Goal: Task Accomplishment & Management: Manage account settings

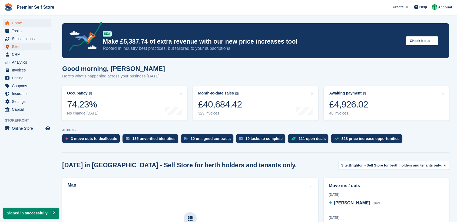
click at [21, 46] on span "Sites" at bounding box center [28, 47] width 32 height 8
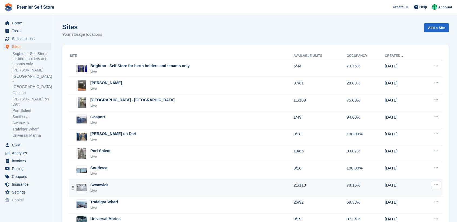
click at [126, 189] on div "Swanwick Live" at bounding box center [182, 187] width 224 height 11
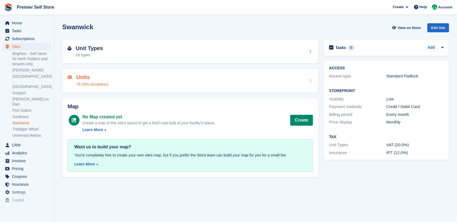
click at [148, 78] on div "Units 78.16% occupancy" at bounding box center [190, 80] width 245 height 13
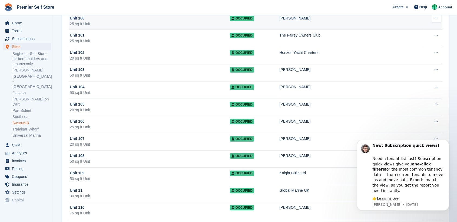
scroll to position [30, 0]
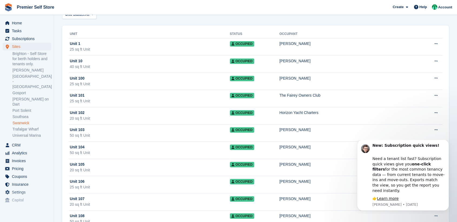
click at [24, 120] on link "Swanwick" at bounding box center [31, 122] width 39 height 5
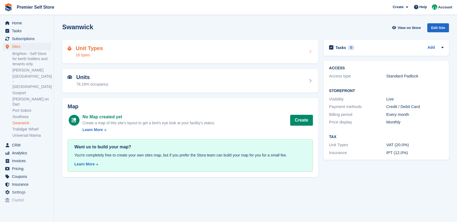
click at [136, 53] on div "Unit Types 16 types" at bounding box center [190, 51] width 245 height 13
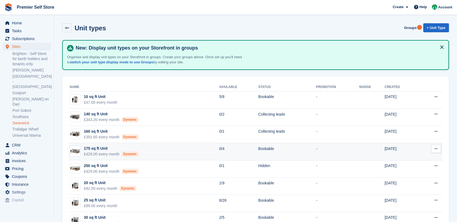
scroll to position [60, 0]
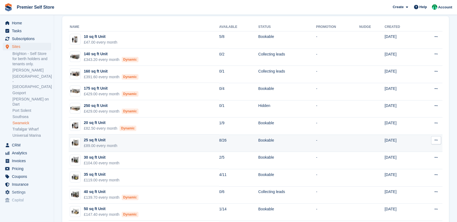
click at [117, 143] on div "£89.00 every month" at bounding box center [101, 146] width 34 height 6
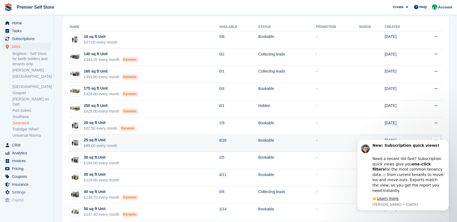
scroll to position [0, 0]
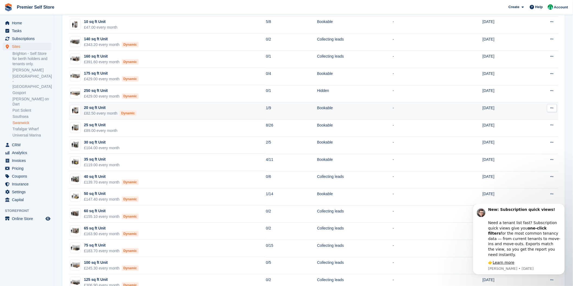
click at [165, 112] on td "20 sq ft Unit £82.50 every month Dynamic" at bounding box center [167, 111] width 197 height 17
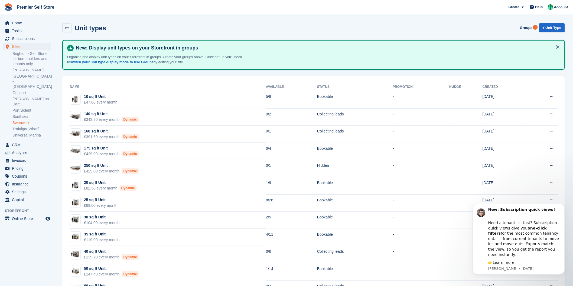
click at [27, 120] on link "Swanwick" at bounding box center [31, 122] width 39 height 5
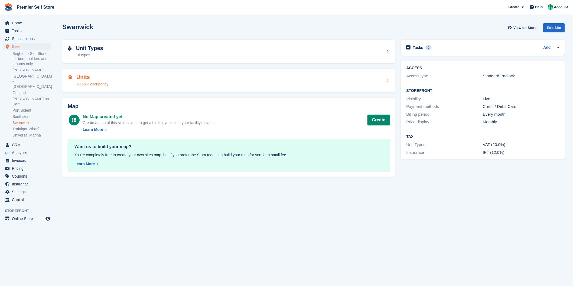
click at [108, 85] on div "Units 78.16% occupancy" at bounding box center [229, 80] width 322 height 13
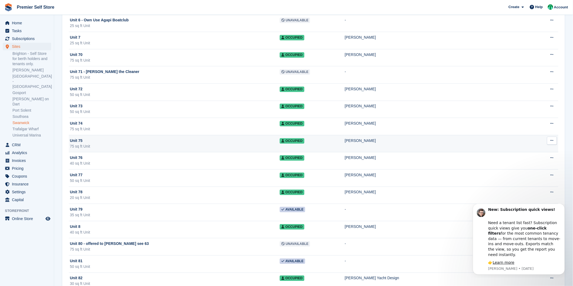
scroll to position [1563, 0]
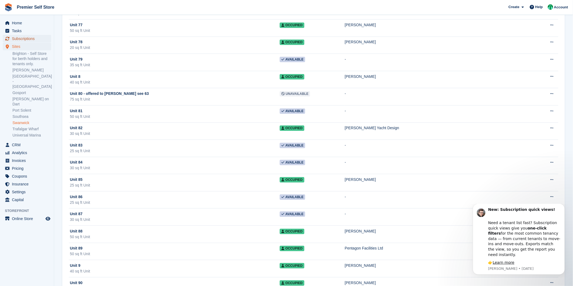
click at [26, 37] on span "Subscriptions" at bounding box center [28, 39] width 32 height 8
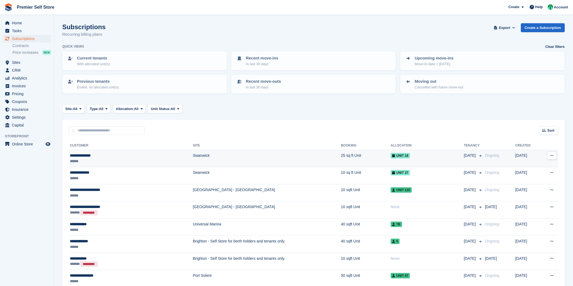
click at [132, 166] on td "**********" at bounding box center [131, 158] width 124 height 17
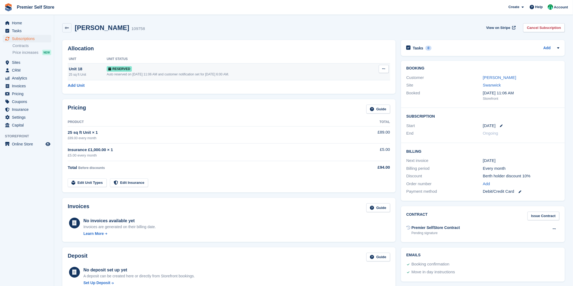
click at [133, 73] on div "Auto reserved on [DATE] 11:06 AM and customer notification set for [DATE] 6:00 …" at bounding box center [236, 74] width 259 height 5
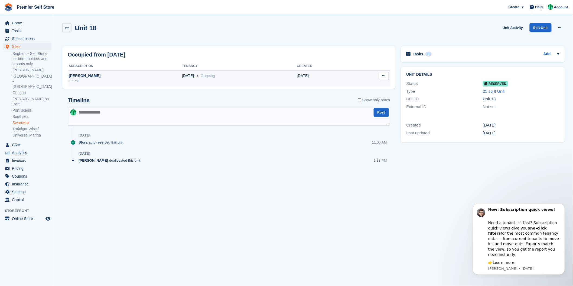
click at [203, 78] on span "Ongoing" at bounding box center [208, 76] width 14 height 4
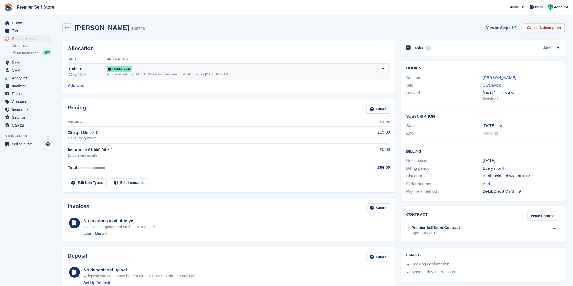
click at [380, 68] on button at bounding box center [384, 69] width 10 height 8
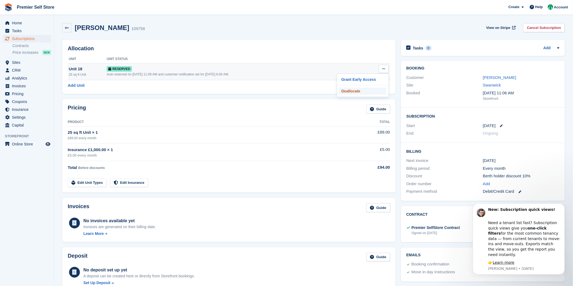
click at [353, 93] on p "Deallocate" at bounding box center [362, 91] width 47 height 7
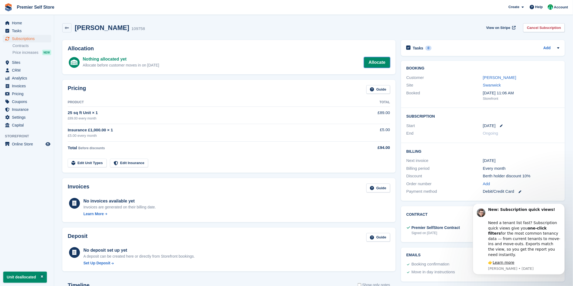
click at [381, 64] on link "Allocate" at bounding box center [377, 62] width 26 height 11
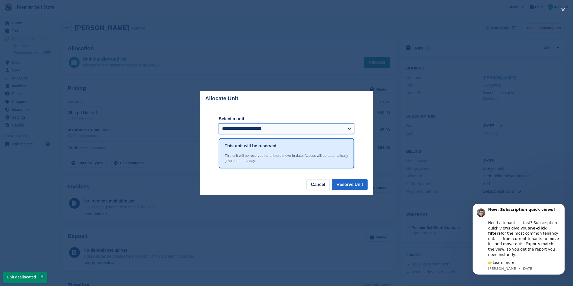
click at [313, 130] on select "**********" at bounding box center [286, 128] width 135 height 11
select select "*****"
click at [219, 124] on select "**********" at bounding box center [286, 128] width 135 height 11
click at [356, 182] on button "Reserve Unit" at bounding box center [350, 184] width 36 height 11
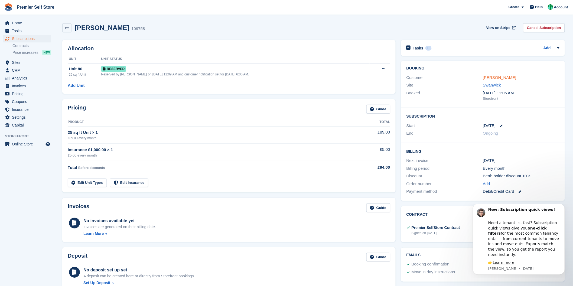
click at [497, 78] on link "[PERSON_NAME]" at bounding box center [498, 77] width 33 height 5
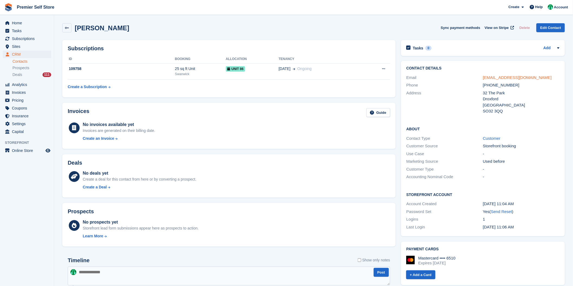
click at [497, 78] on link "[EMAIL_ADDRESS][DOMAIN_NAME]" at bounding box center [516, 77] width 69 height 5
